Goal: Information Seeking & Learning: Learn about a topic

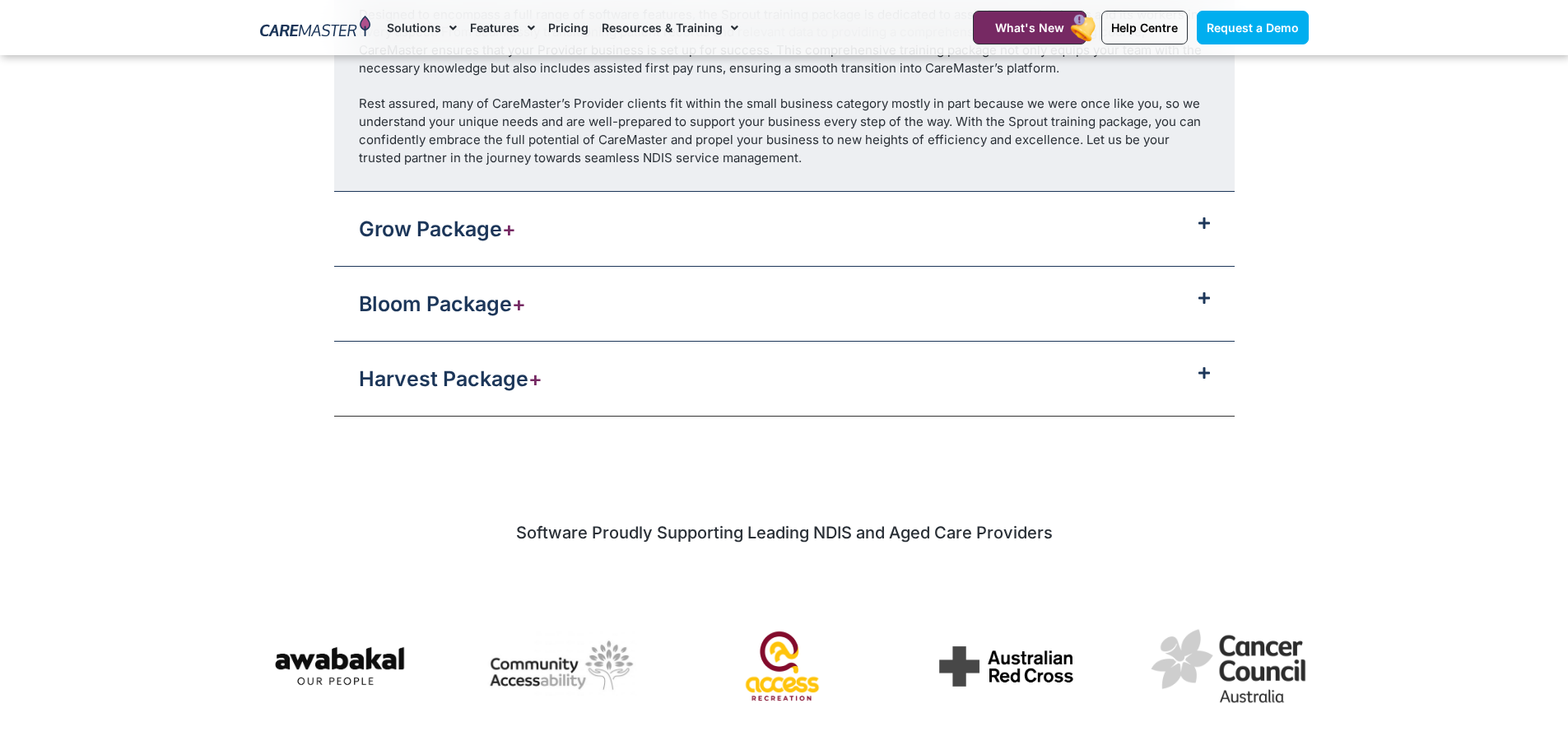
scroll to position [2059, 0]
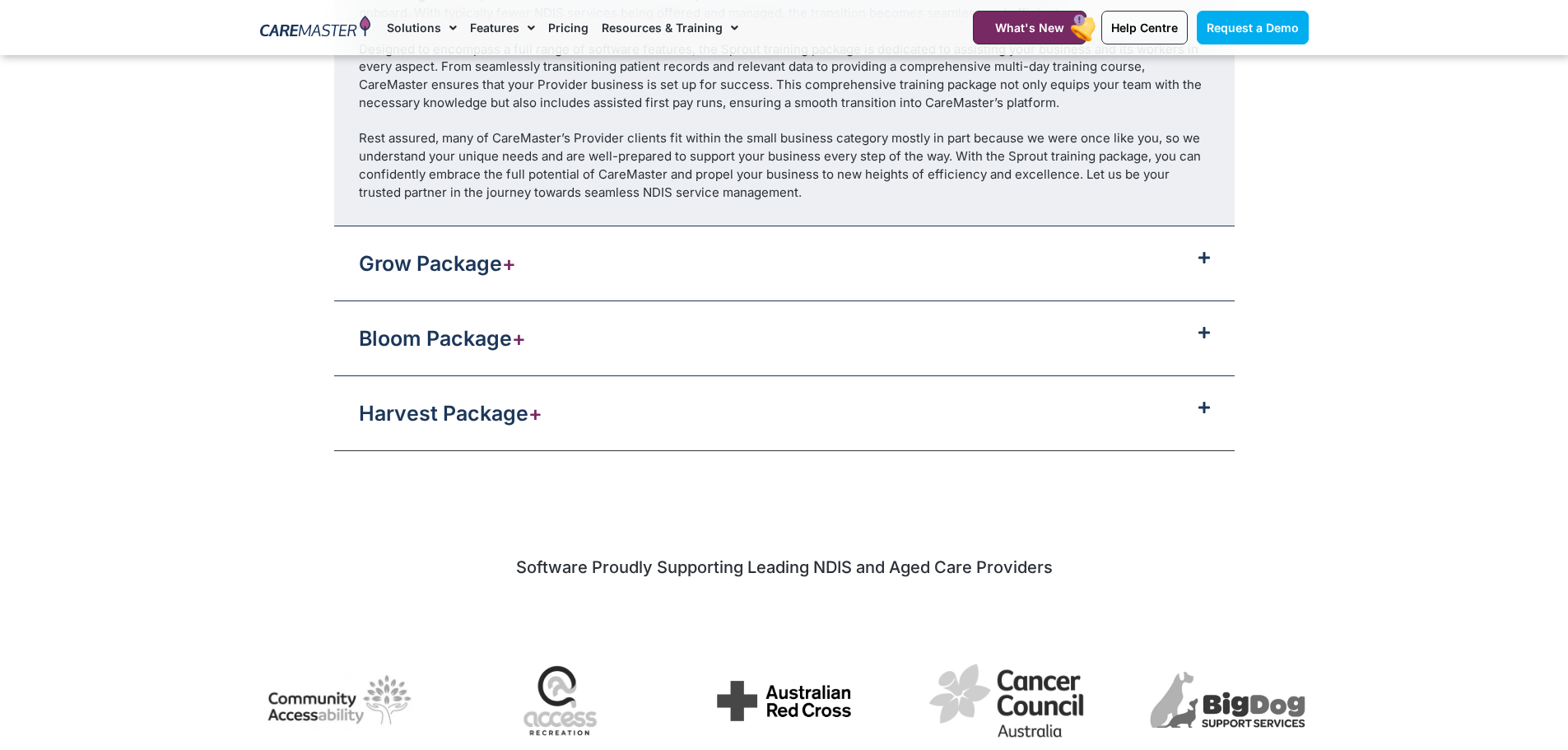
click at [849, 278] on div "Grow Package +" at bounding box center [784, 263] width 901 height 74
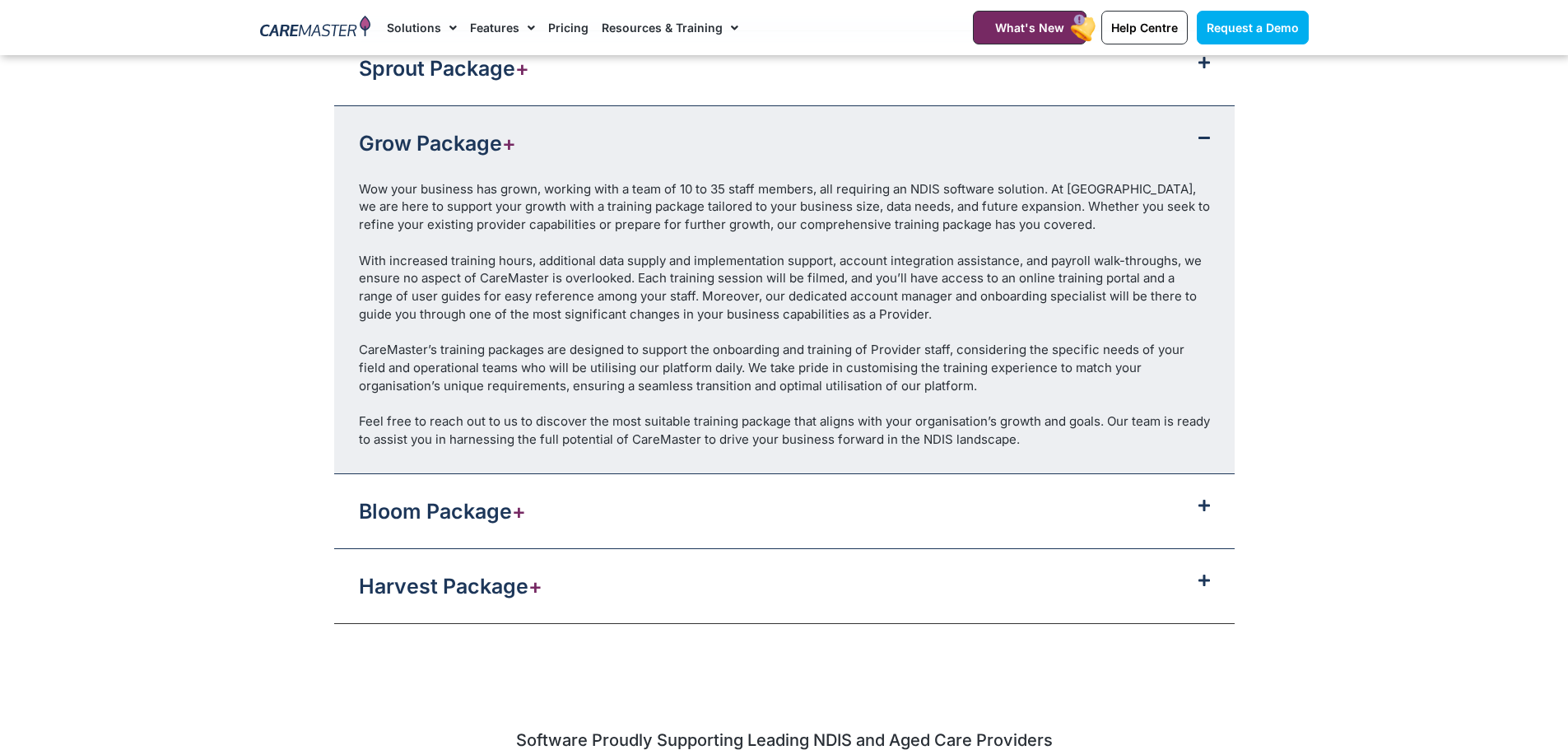
scroll to position [1812, 0]
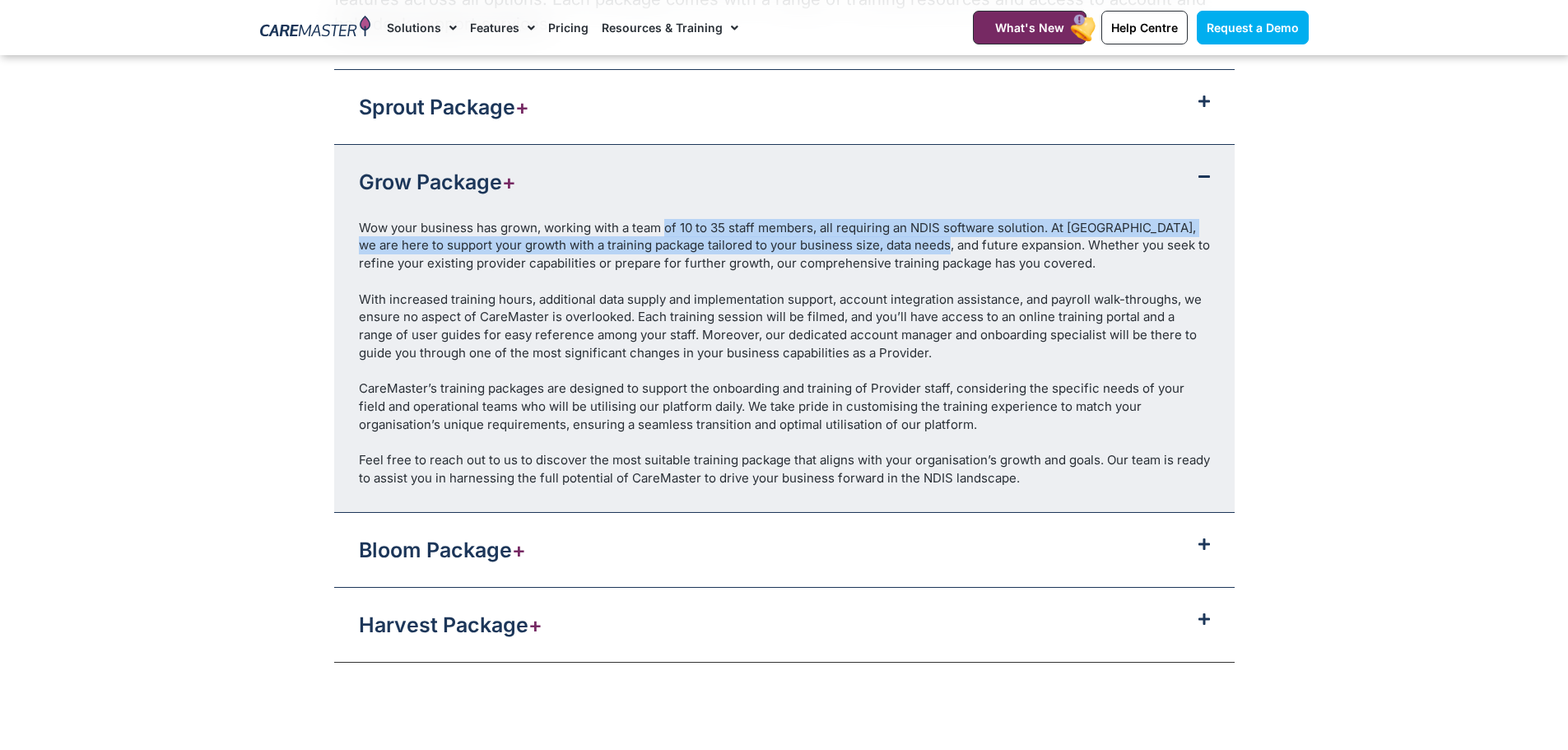
drag, startPoint x: 667, startPoint y: 230, endPoint x: 943, endPoint y: 243, distance: 276.3
click at [943, 243] on div "Wow your business has grown, working with a team of 10 to 35 staff members, all…" at bounding box center [784, 245] width 851 height 54
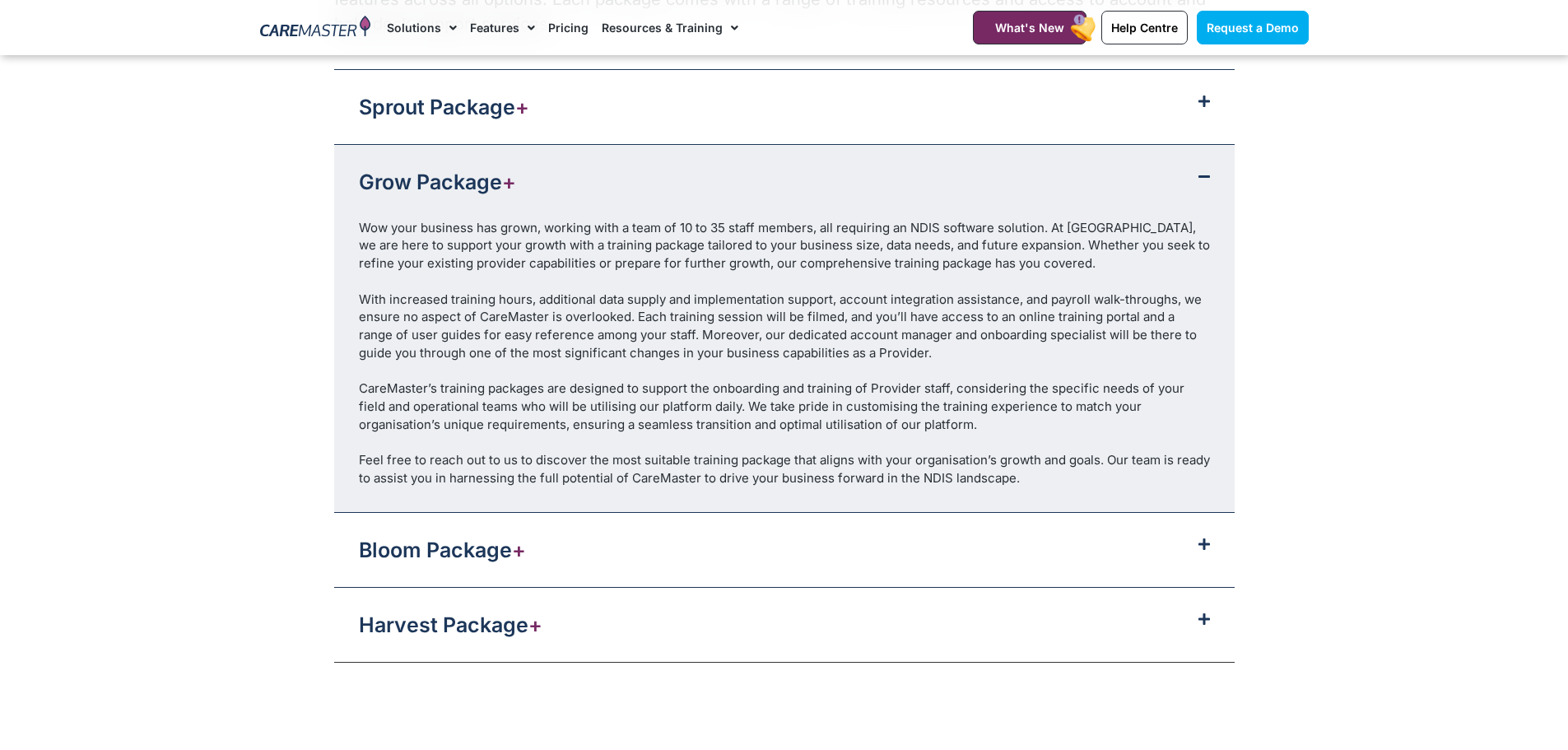
click at [948, 298] on div "With increased training hours, additional data supply and implementation suppor…" at bounding box center [784, 327] width 851 height 71
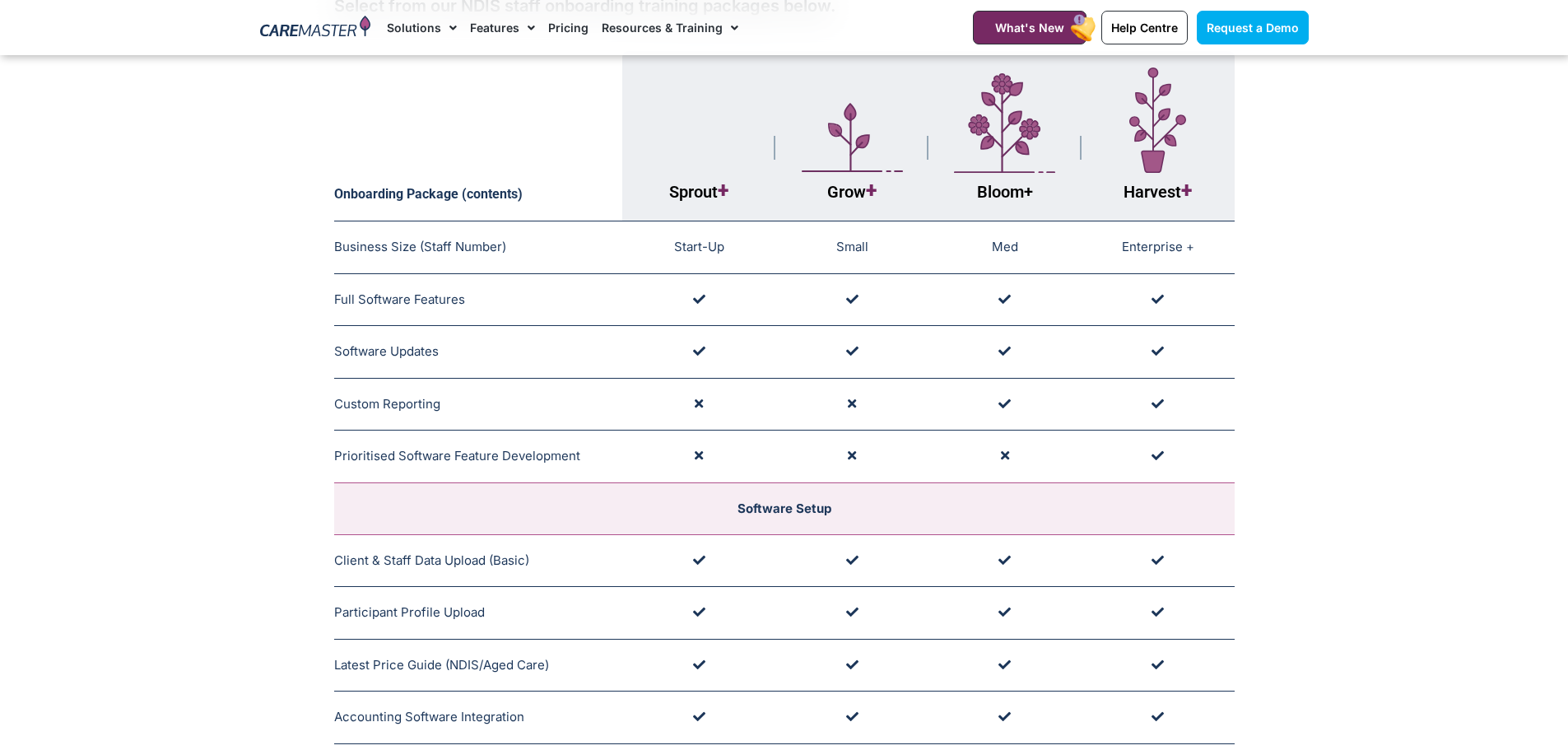
scroll to position [0, 0]
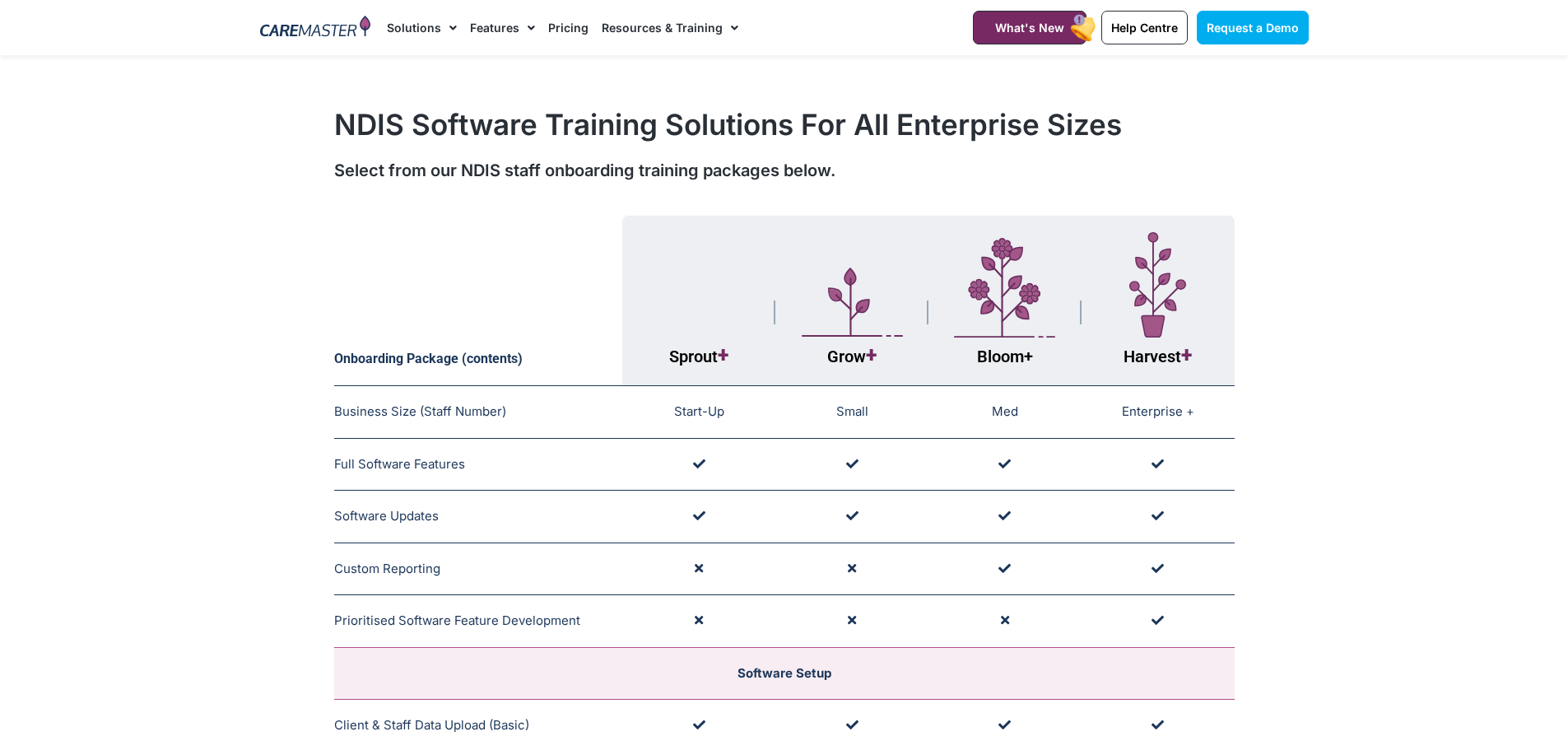
click at [564, 29] on link "Pricing" at bounding box center [568, 27] width 40 height 55
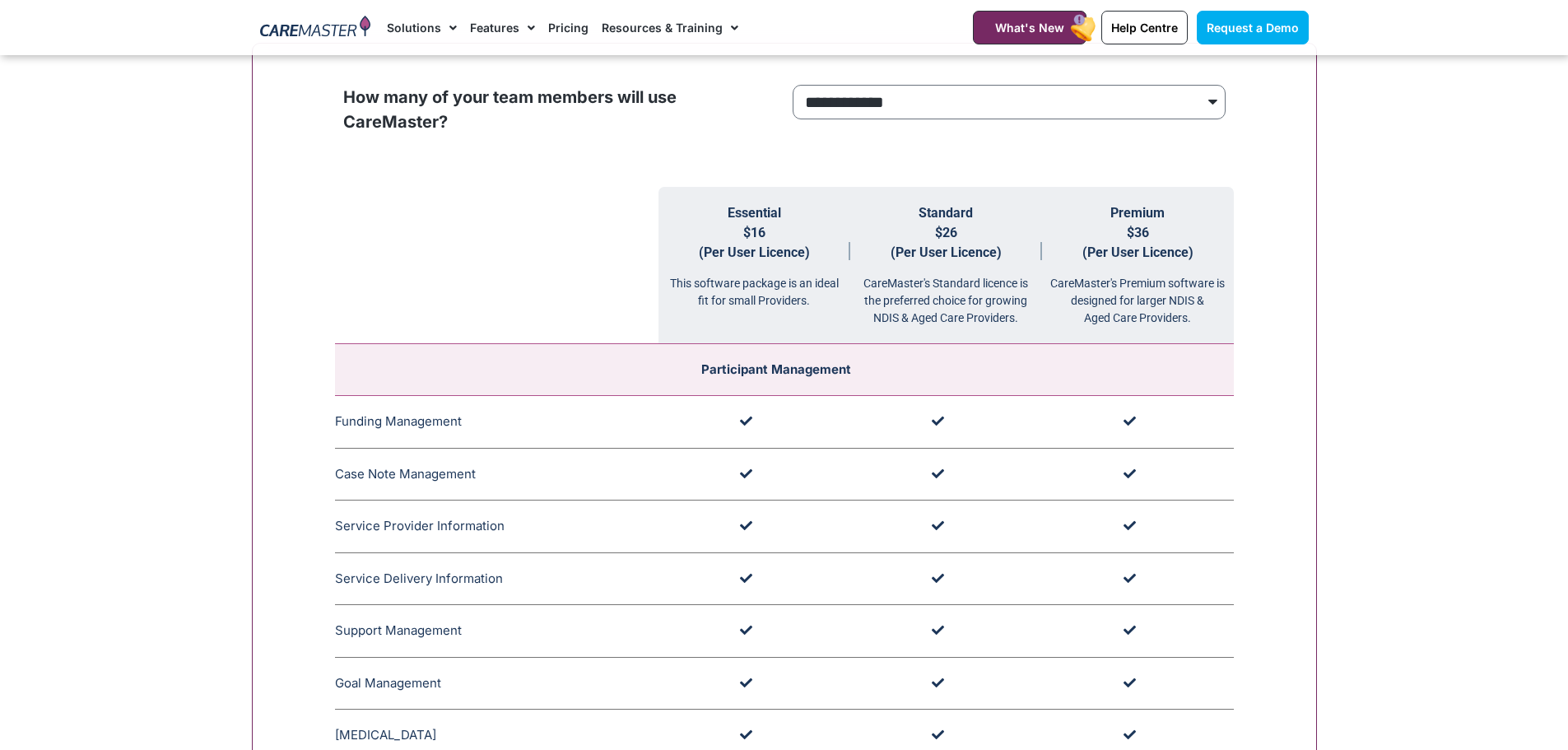
scroll to position [1646, 0]
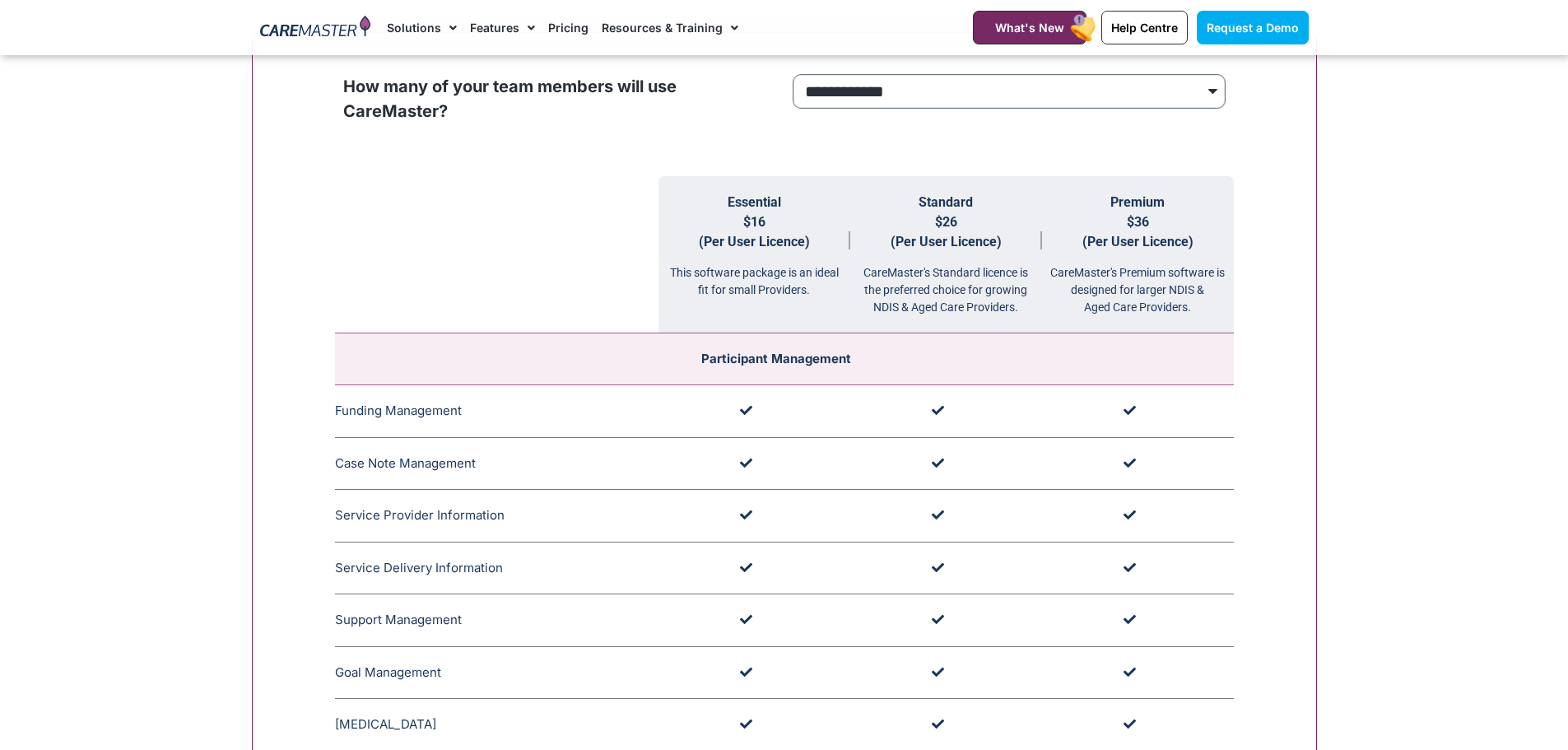
click at [910, 104] on select "**********" at bounding box center [1009, 91] width 433 height 35
select select "***"
click at [793, 75] on select "**********" at bounding box center [1009, 91] width 433 height 35
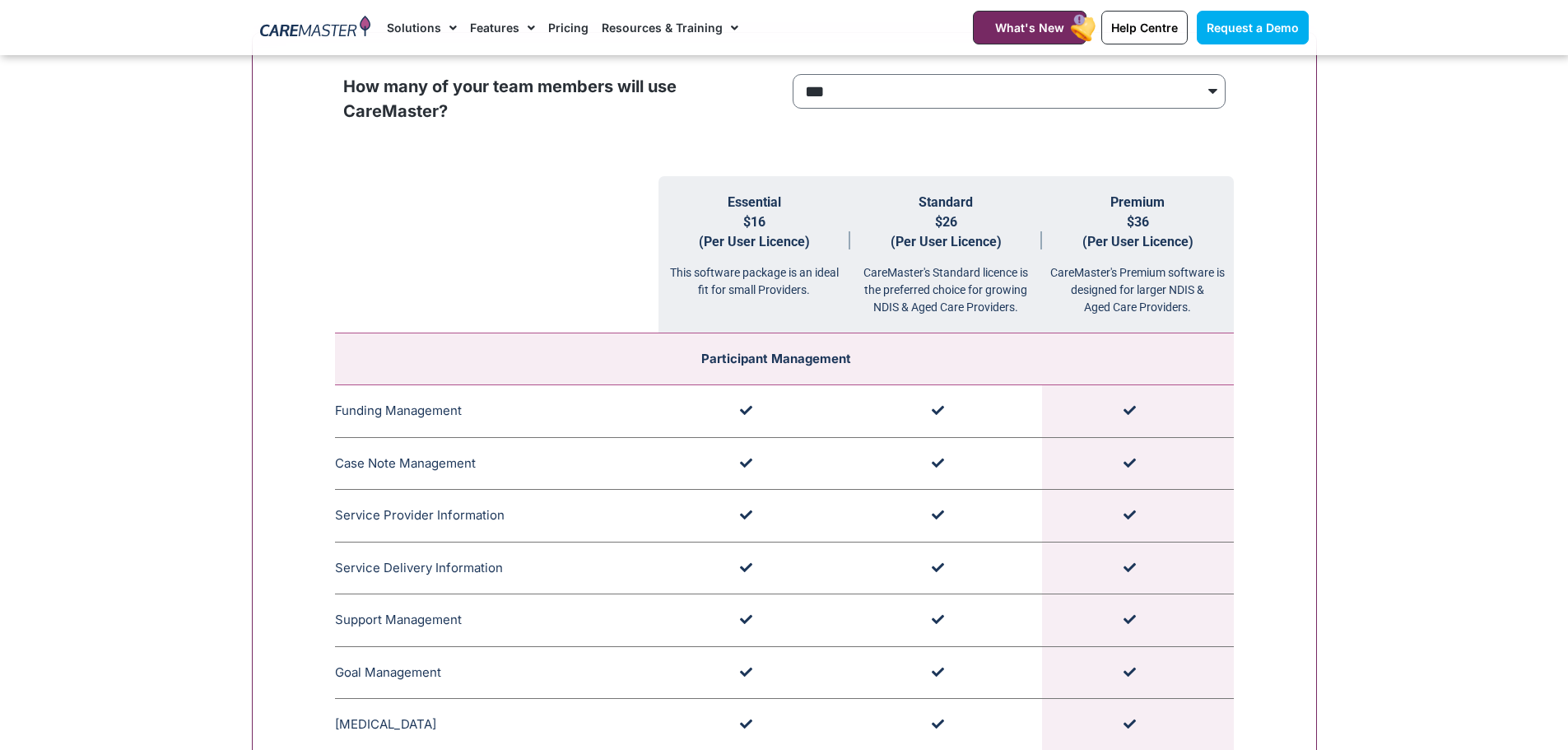
drag, startPoint x: 519, startPoint y: 211, endPoint x: 494, endPoint y: 214, distance: 25.2
click at [502, 214] on th at bounding box center [496, 255] width 324 height 158
click at [1134, 219] on span "$36 (Per User Licence)" at bounding box center [1138, 232] width 111 height 36
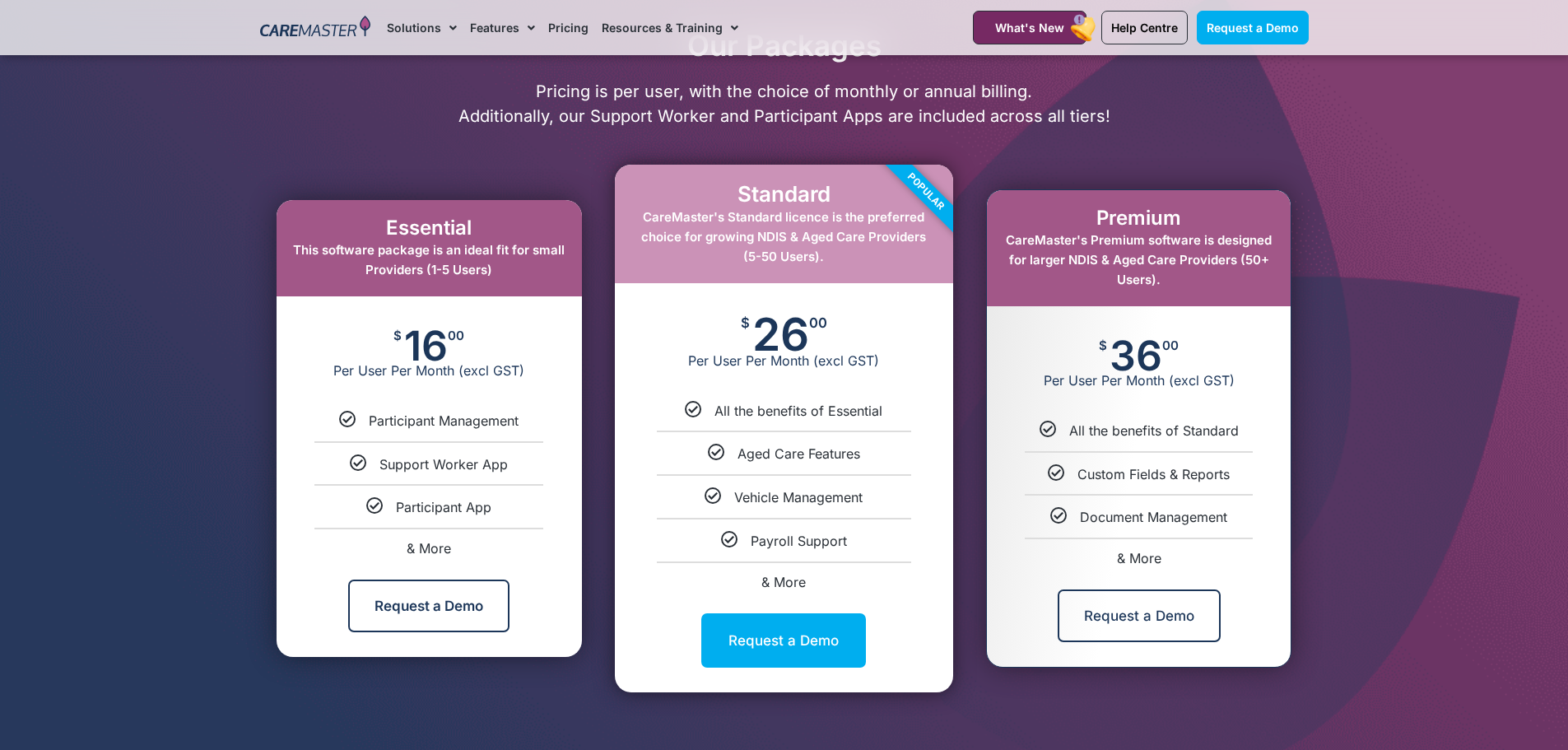
scroll to position [823, 0]
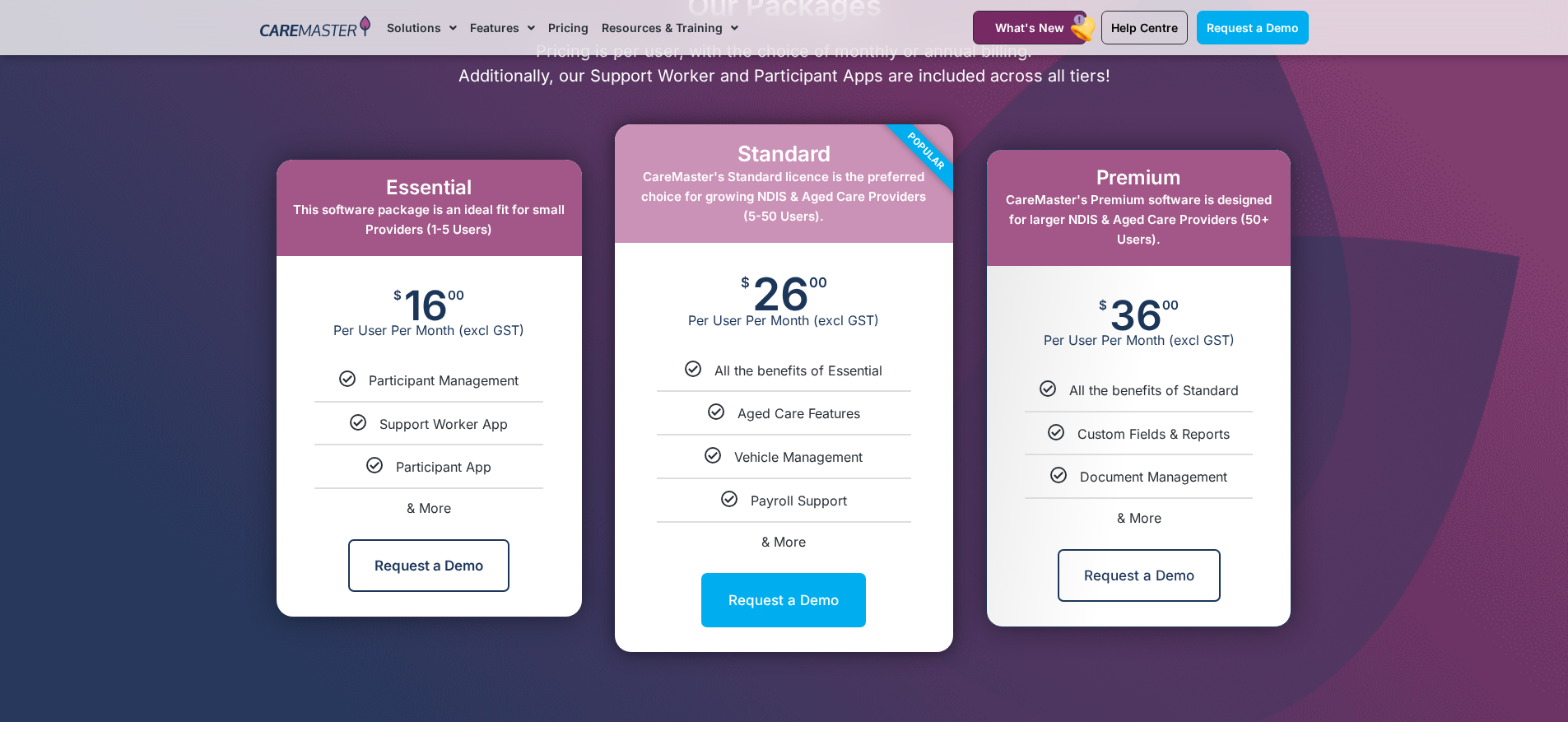
click at [1092, 395] on span "All the benefits of Standard" at bounding box center [1153, 390] width 170 height 17
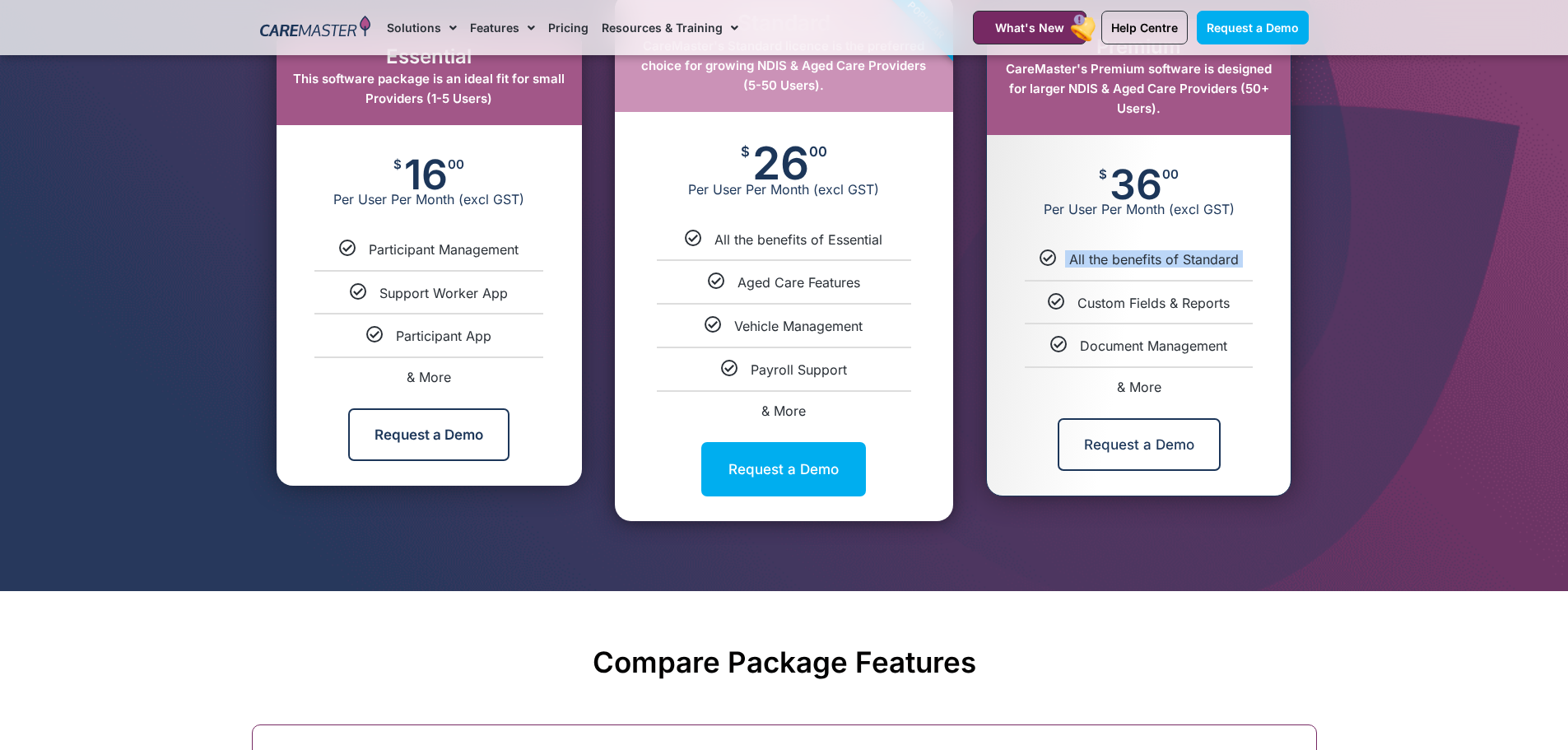
scroll to position [0, 0]
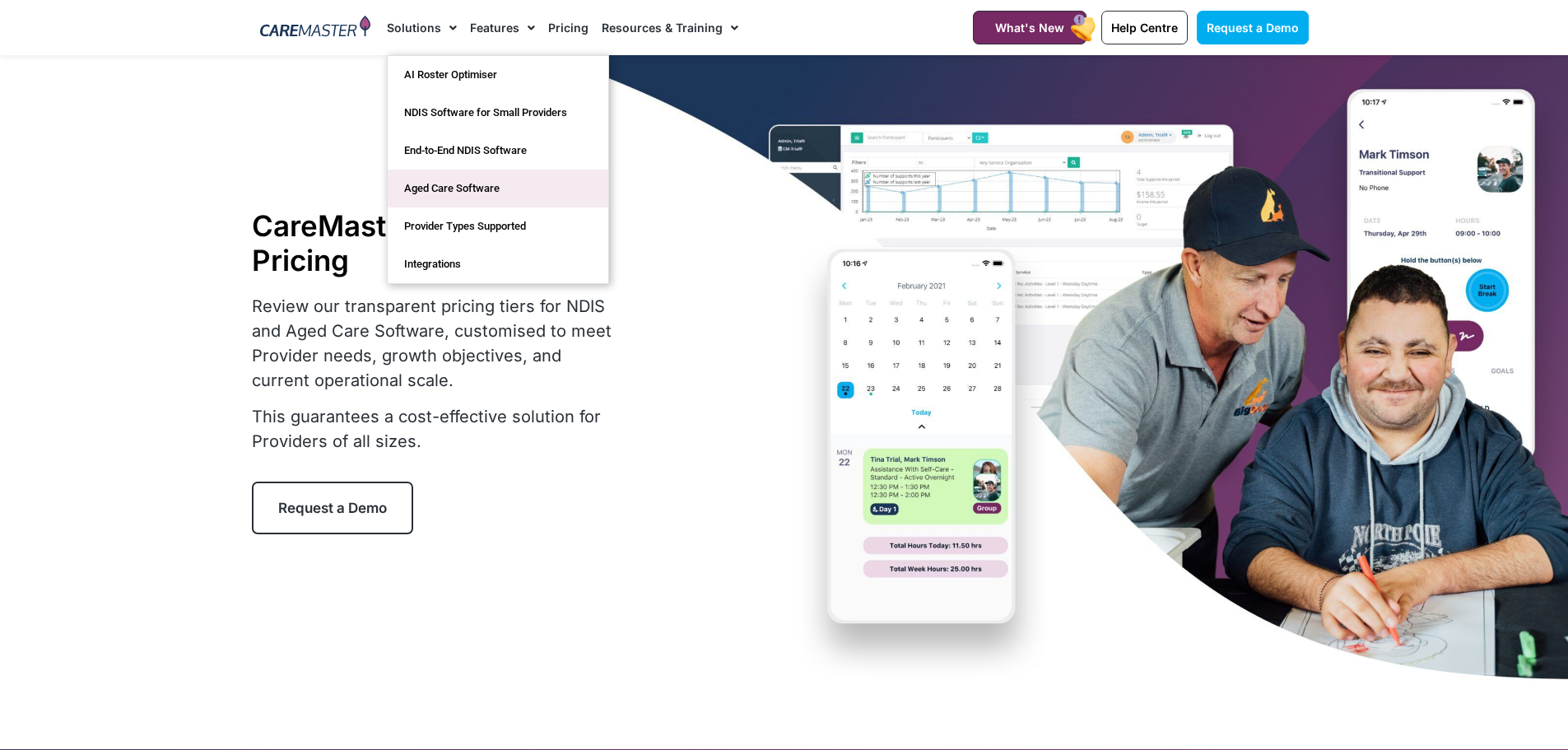
click at [535, 193] on link "Aged Care Software" at bounding box center [497, 189] width 221 height 38
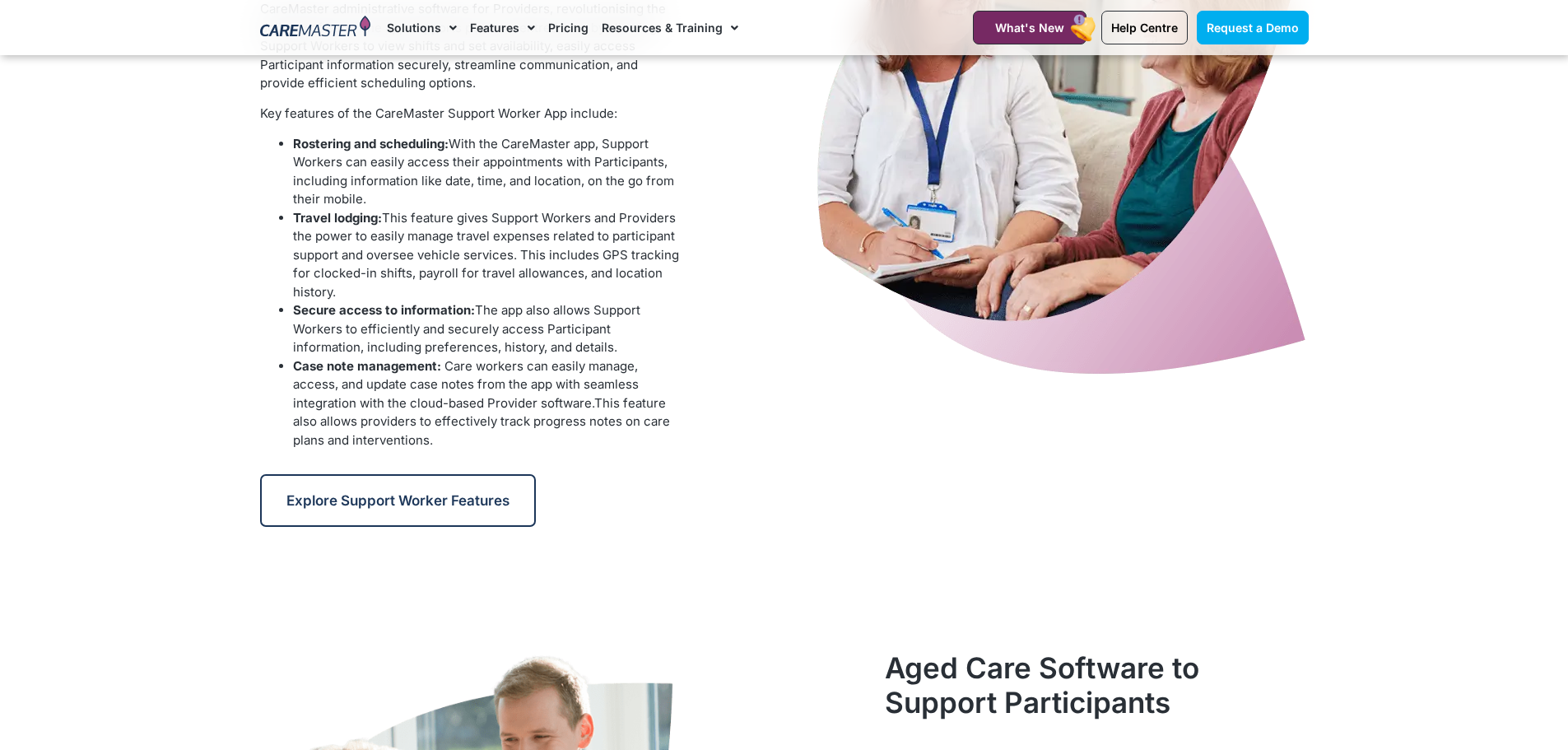
scroll to position [1646, 0]
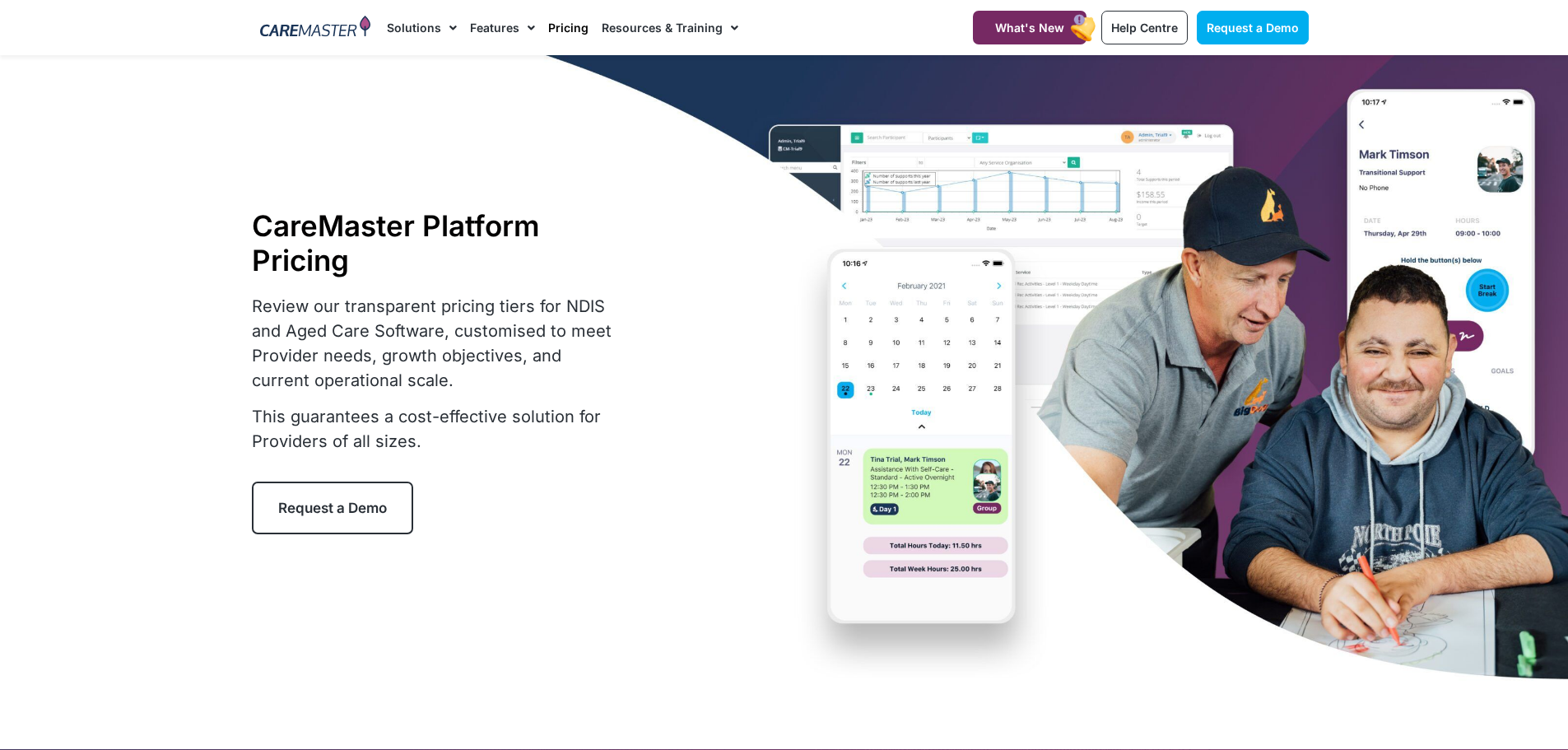
select select "***"
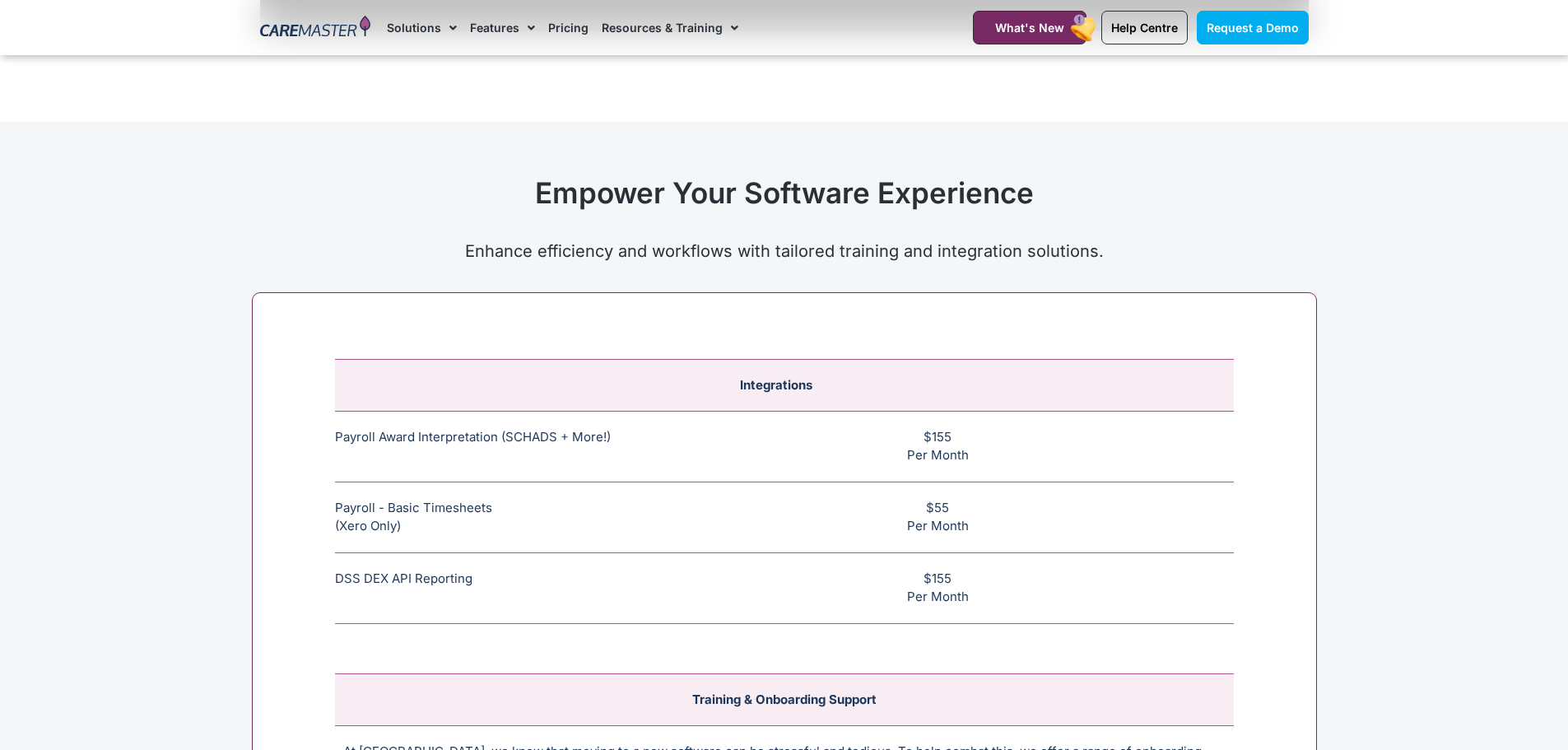
scroll to position [5682, 0]
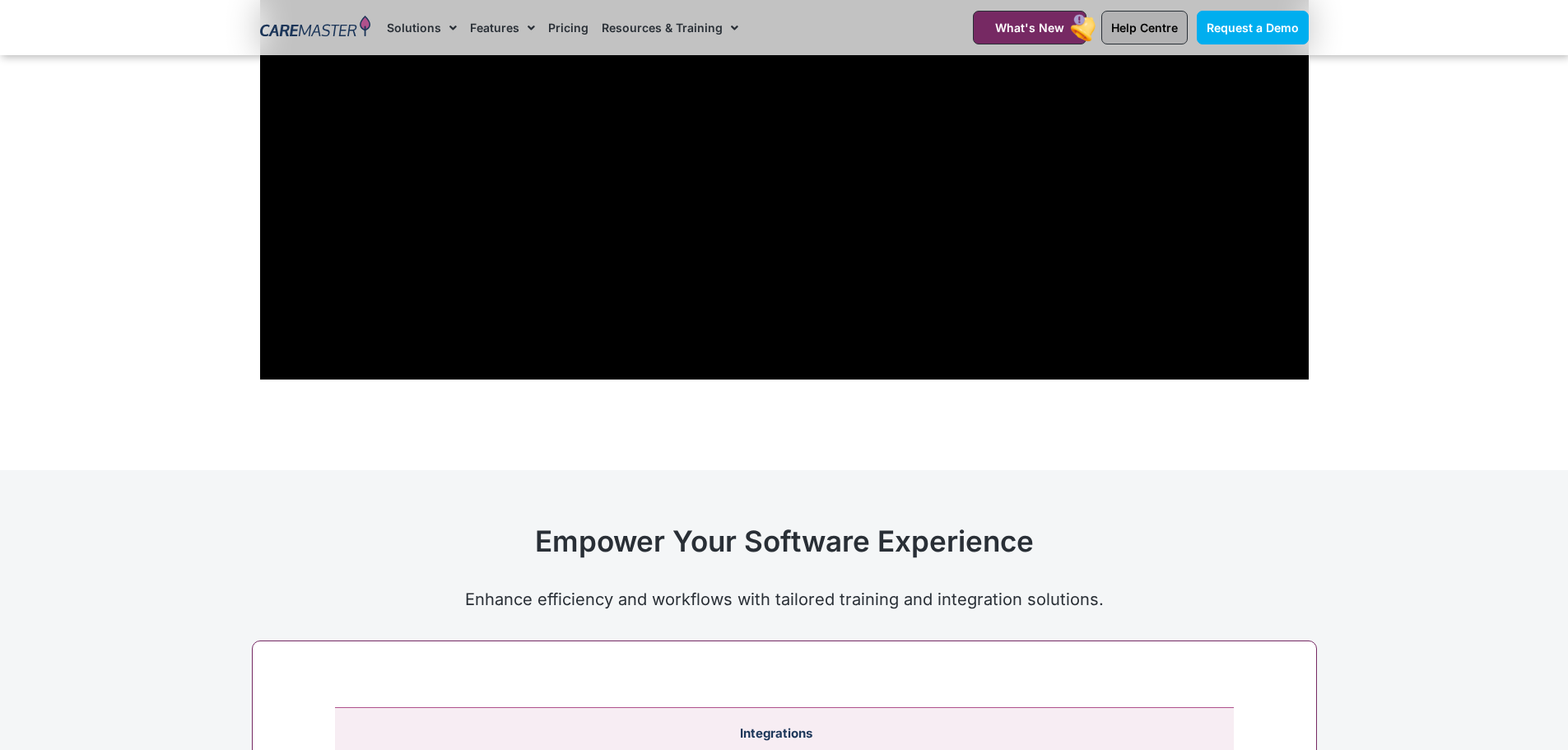
click at [1157, 31] on span "Help Centre" at bounding box center [1144, 27] width 67 height 14
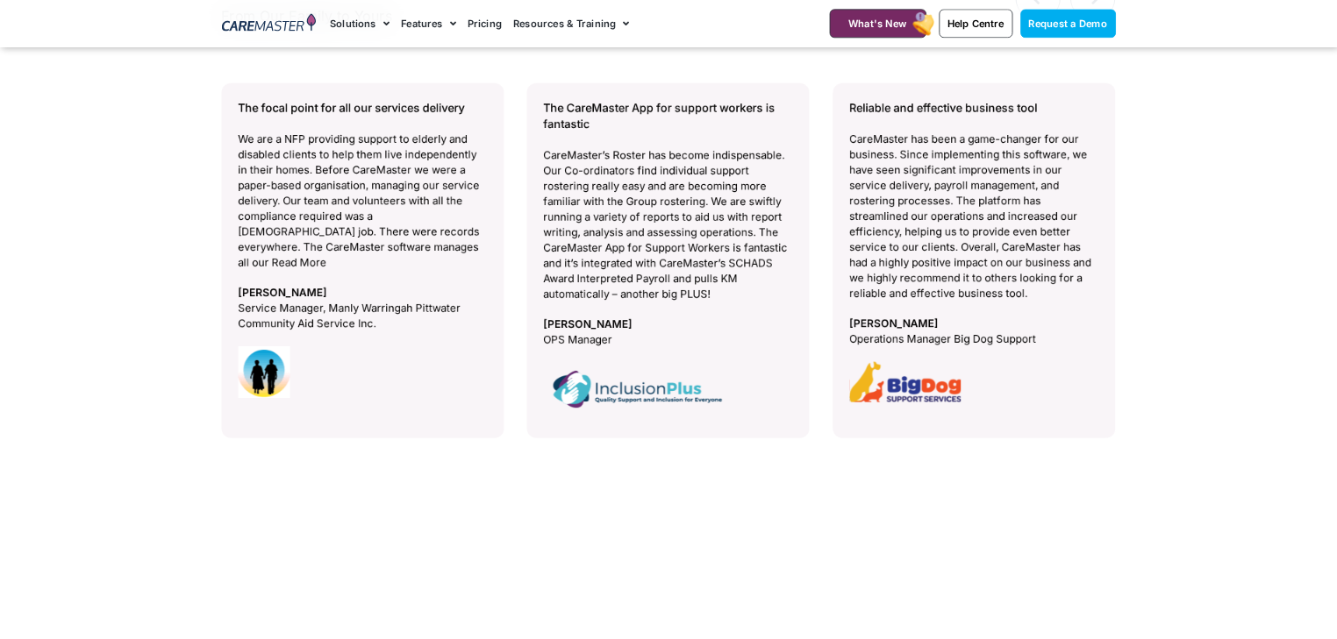
scroll to position [7983, 0]
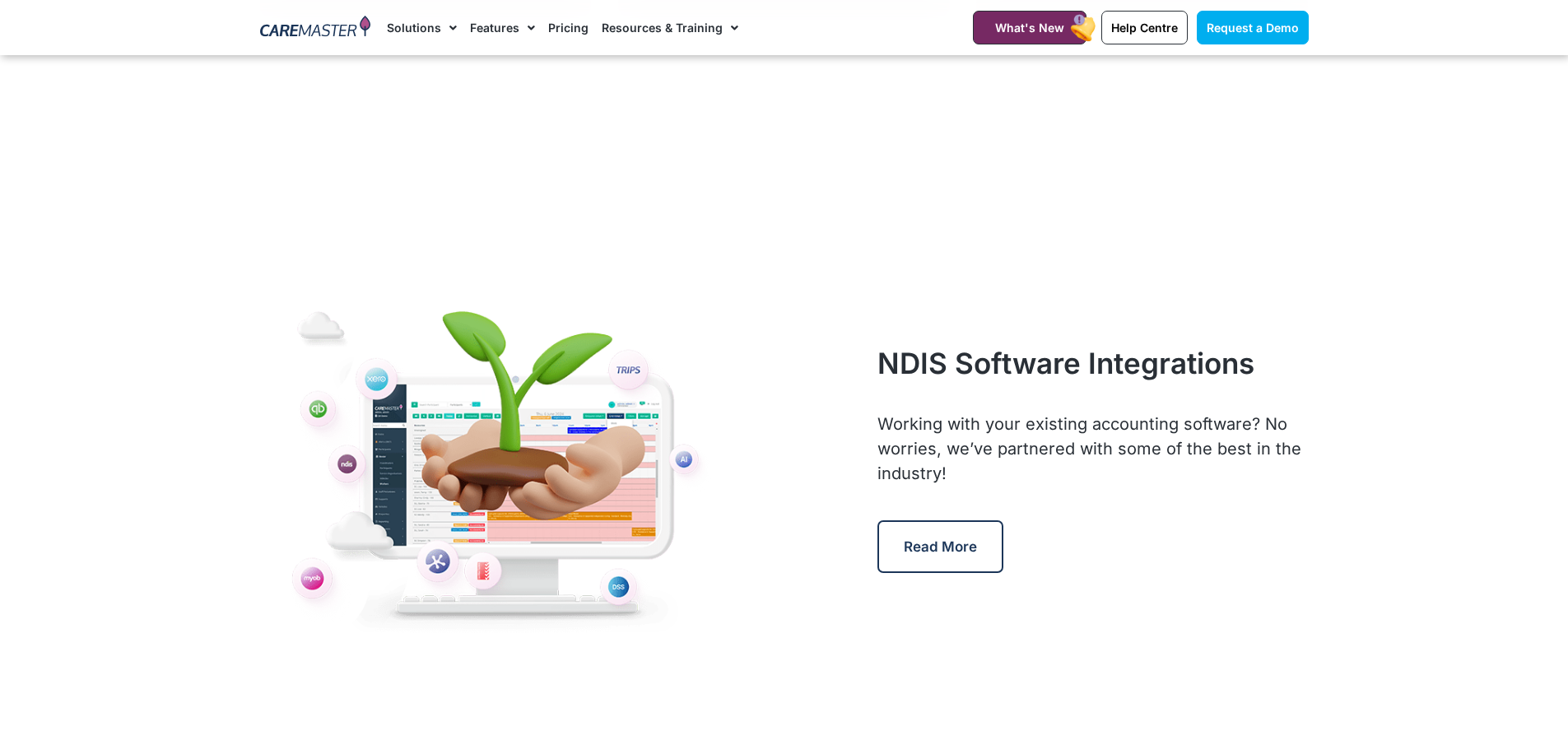
click at [567, 415] on img at bounding box center [500, 459] width 480 height 375
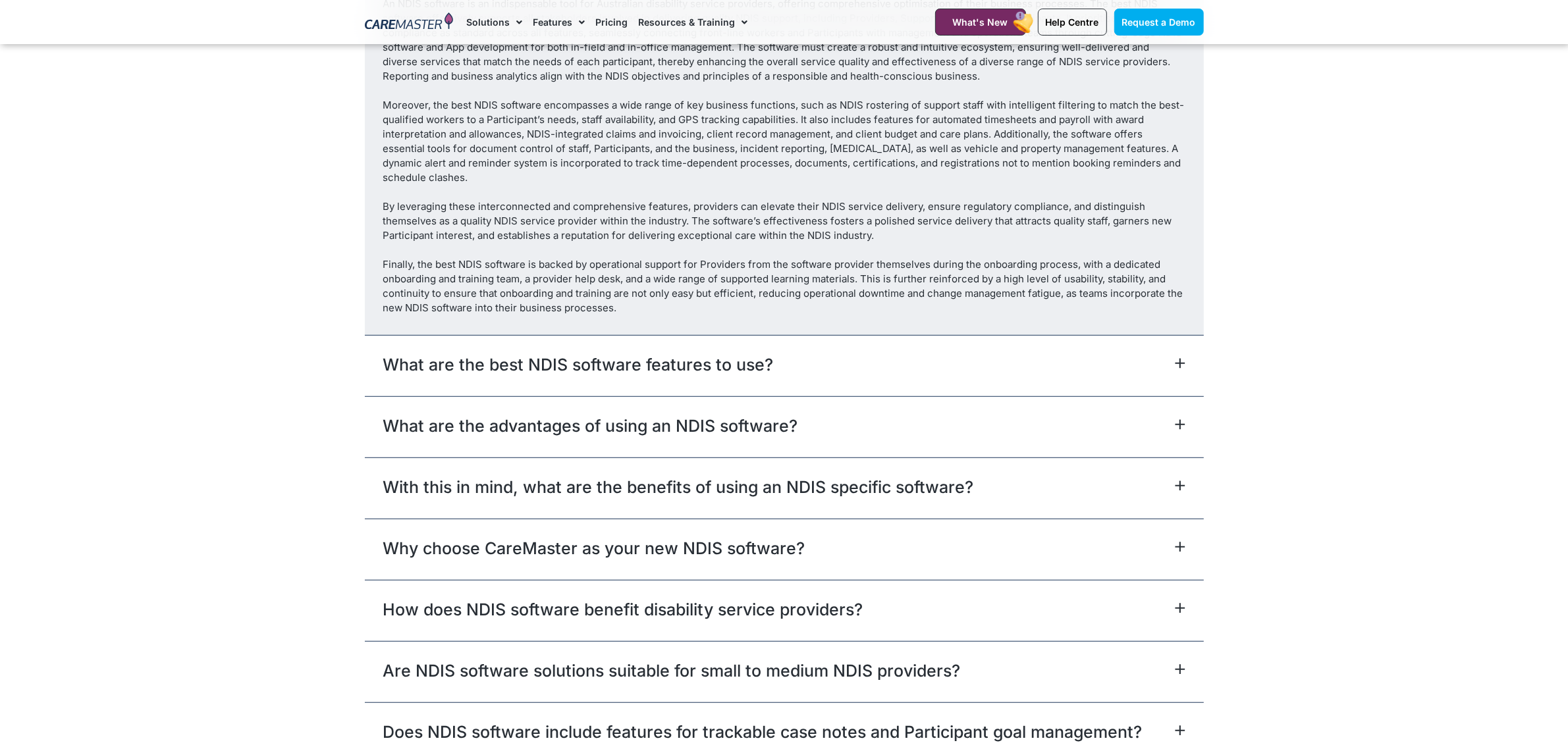
scroll to position [8180, 0]
